Goal: Task Accomplishment & Management: Use online tool/utility

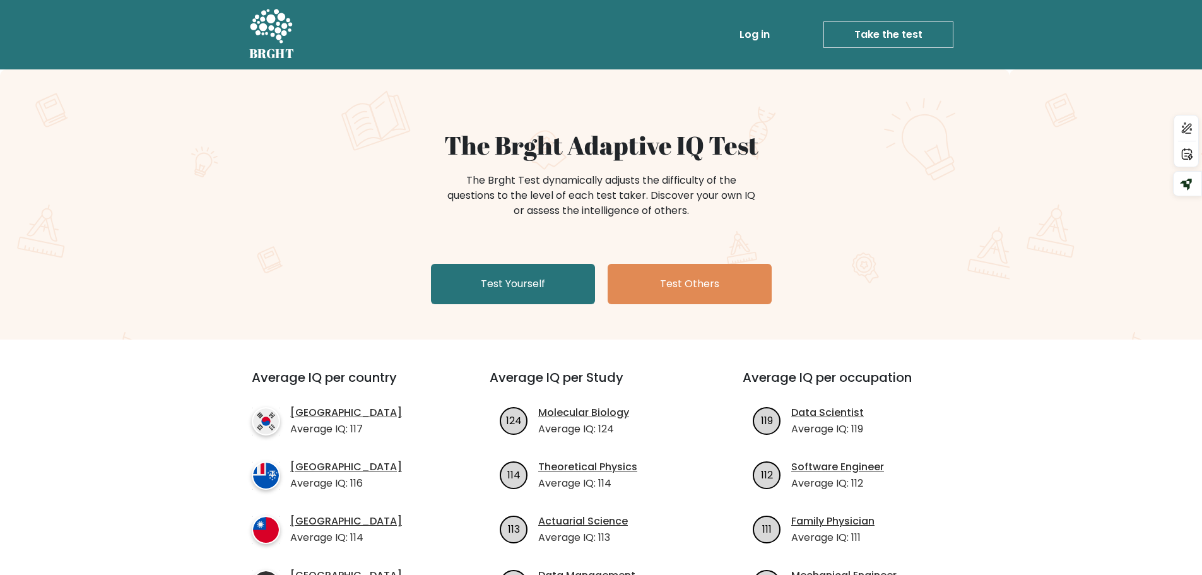
scroll to position [63, 0]
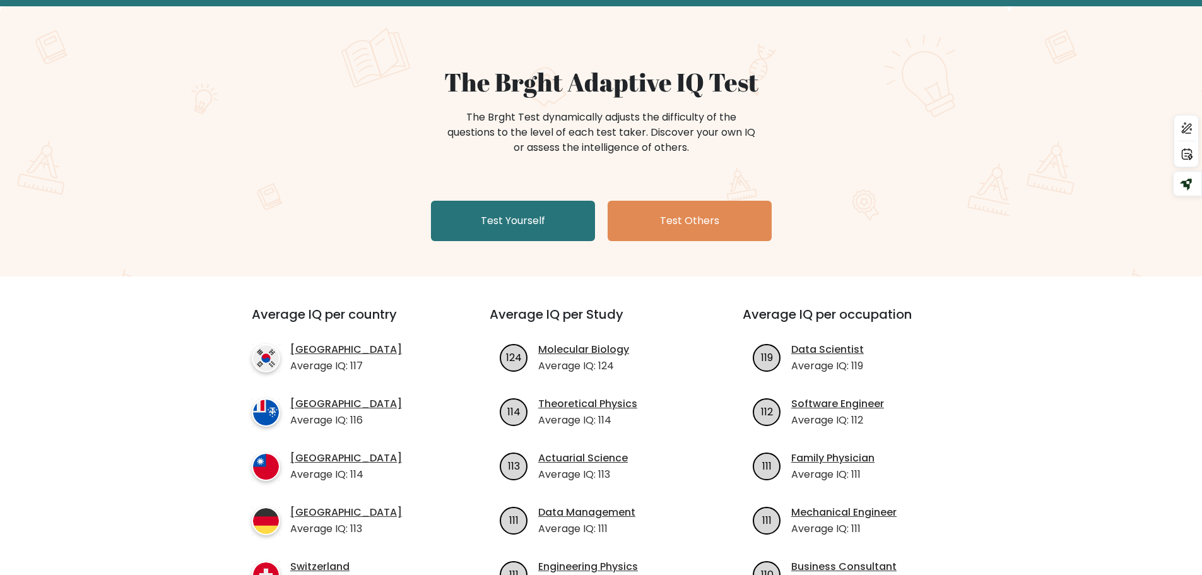
click at [490, 218] on link "Test Yourself" at bounding box center [513, 221] width 164 height 40
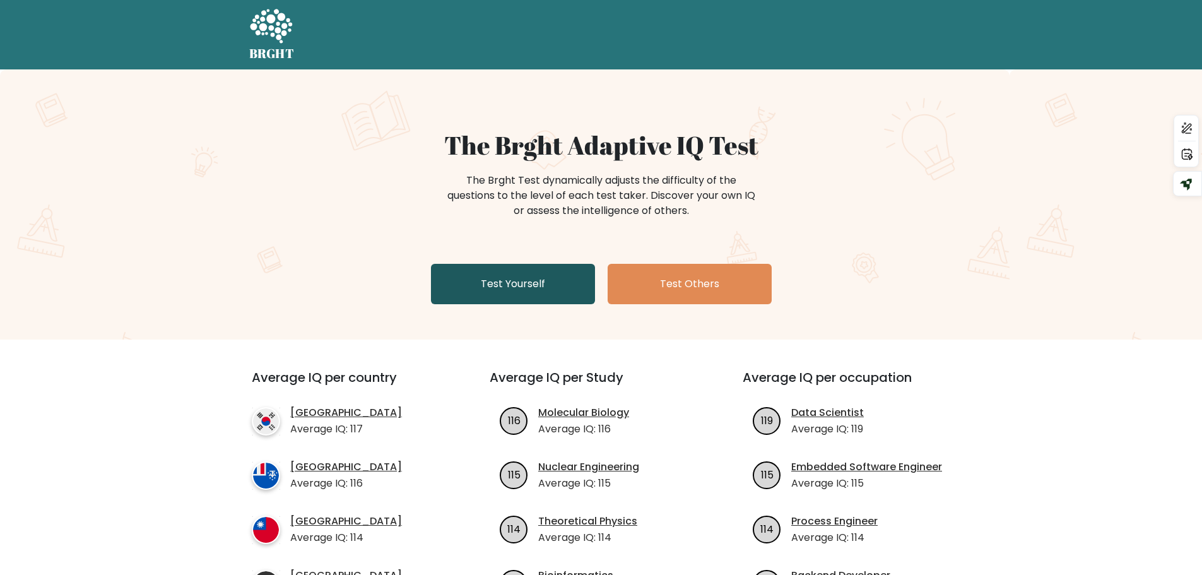
click at [507, 288] on link "Test Yourself" at bounding box center [513, 284] width 164 height 40
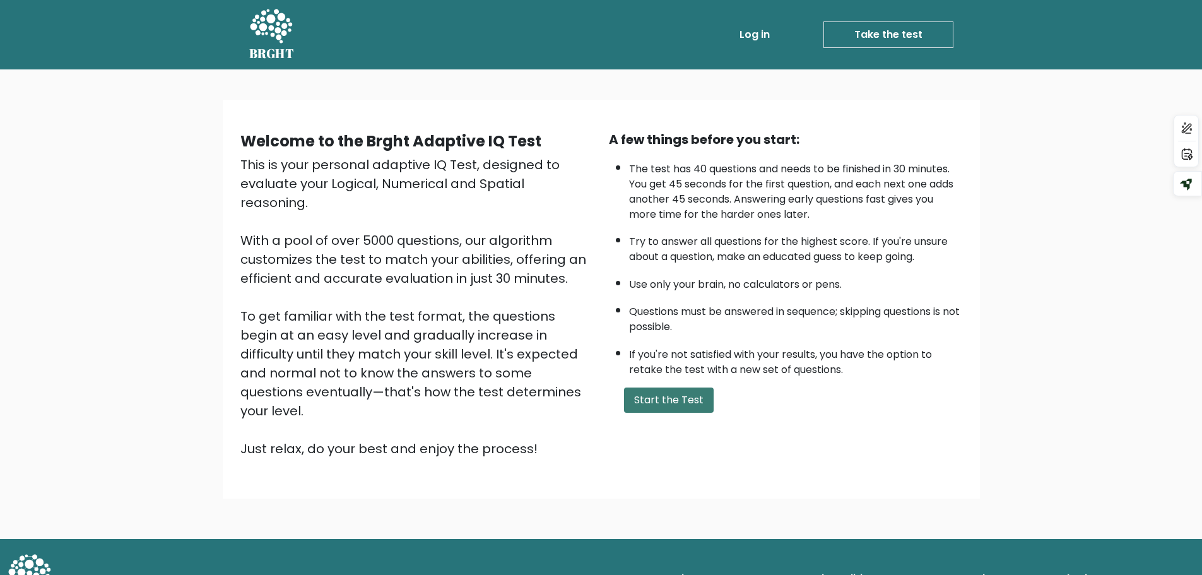
click at [690, 407] on button "Start the Test" at bounding box center [669, 399] width 90 height 25
